Goal: Information Seeking & Learning: Learn about a topic

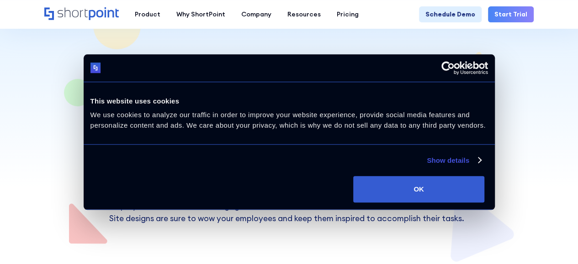
scroll to position [137, 0]
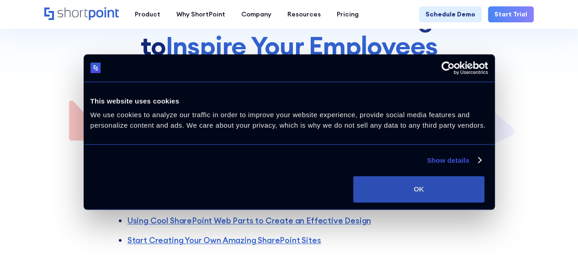
click at [484, 193] on button "OK" at bounding box center [418, 189] width 131 height 26
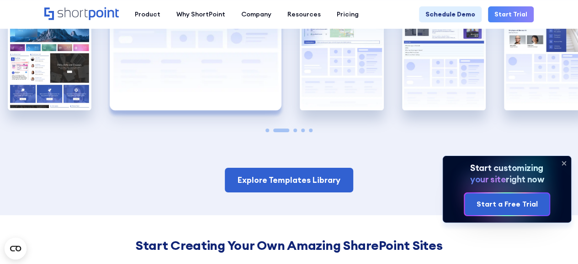
scroll to position [1415, 0]
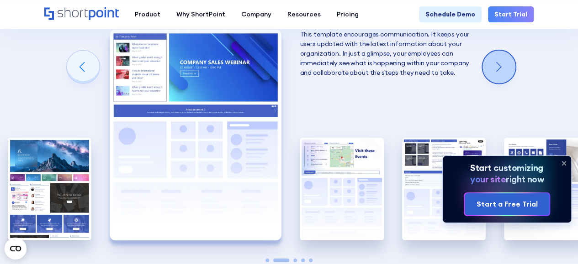
click at [493, 75] on div "Next slide" at bounding box center [498, 67] width 33 height 33
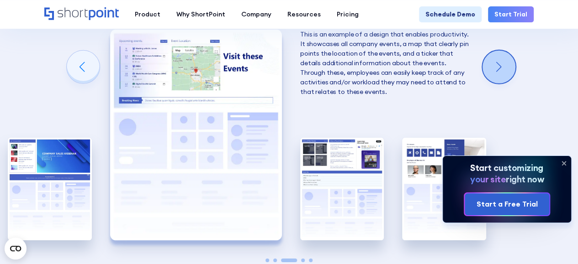
scroll to position [1370, 0]
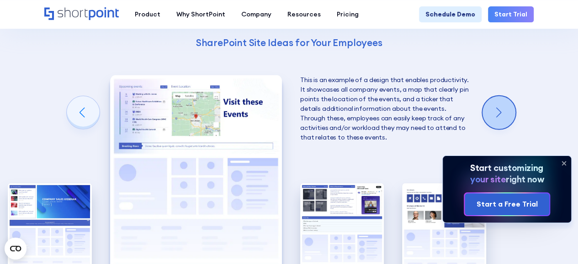
click at [493, 104] on div "Next slide" at bounding box center [498, 112] width 33 height 33
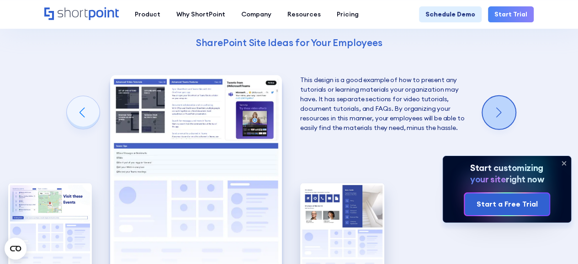
click at [493, 104] on div "Next slide" at bounding box center [498, 112] width 33 height 33
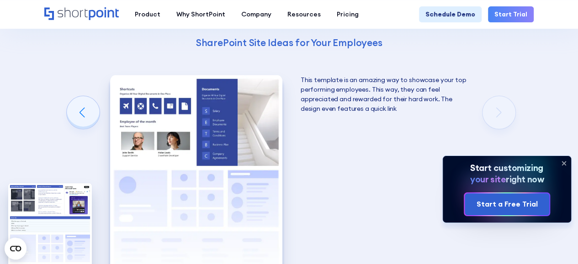
click at [493, 104] on div "Using Cool SharePoint Web Parts to Create an Effective Design Wondering where t…" at bounding box center [289, 98] width 578 height 585
click at [510, 106] on div "Using Cool SharePoint Web Parts to Create an Effective Design Wondering where t…" at bounding box center [289, 98] width 578 height 585
click at [67, 113] on div "Previous slide" at bounding box center [83, 112] width 33 height 33
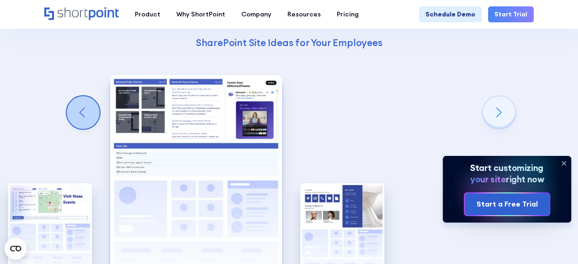
click at [67, 113] on div "Previous slide" at bounding box center [83, 112] width 33 height 33
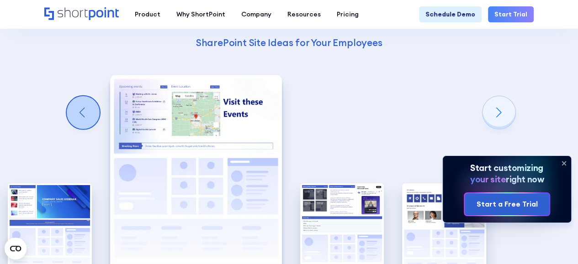
click at [67, 113] on div "Previous slide" at bounding box center [83, 112] width 33 height 33
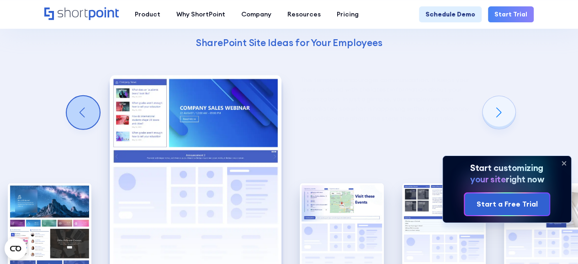
click at [67, 113] on div "Previous slide" at bounding box center [83, 112] width 33 height 33
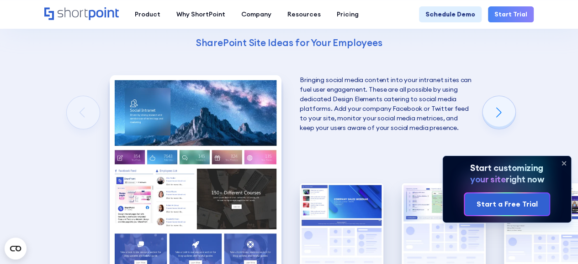
click at [65, 113] on div "Using Cool SharePoint Web Parts to Create an Effective Design Wondering where t…" at bounding box center [289, 98] width 578 height 585
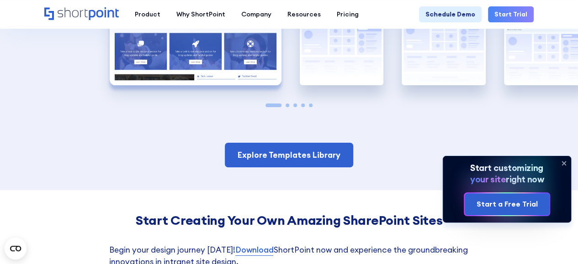
scroll to position [1552, 0]
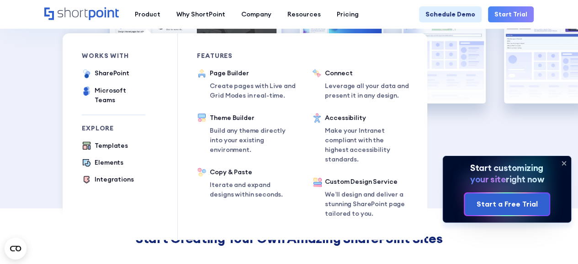
click at [191, 80] on div "Features Page Builder Create pages with Live and Grid Modes in real-time. Theme…" at bounding box center [235, 136] width 115 height 207
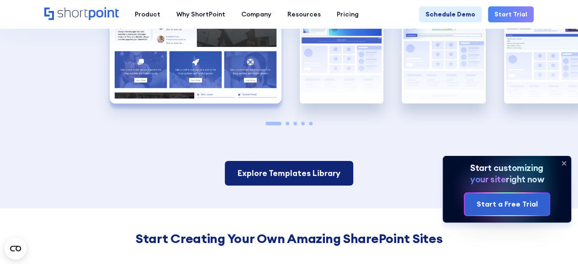
click at [301, 175] on link "Explore Templates Library" at bounding box center [289, 173] width 128 height 25
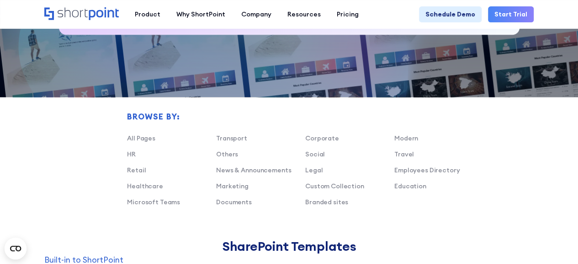
scroll to position [457, 0]
